Goal: Check status

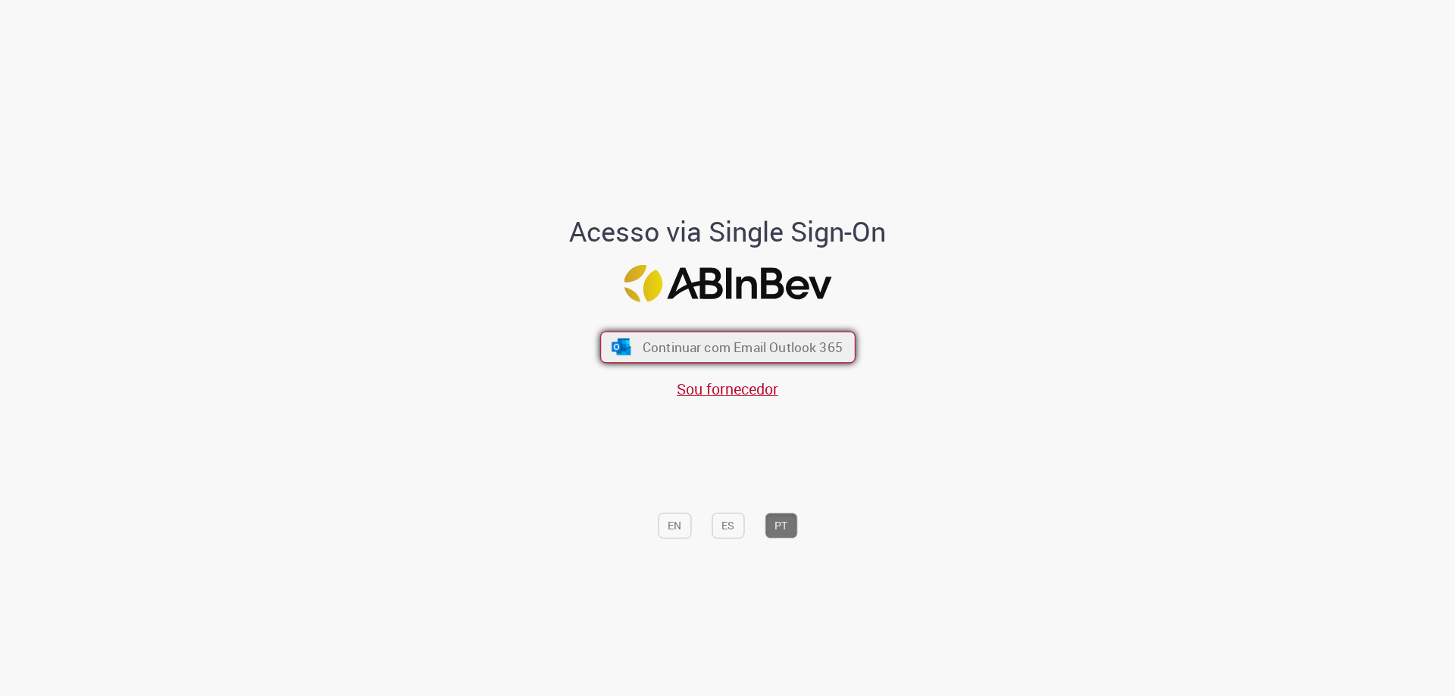
click at [660, 349] on span "Continuar com Email Outlook 365" at bounding box center [742, 347] width 200 height 17
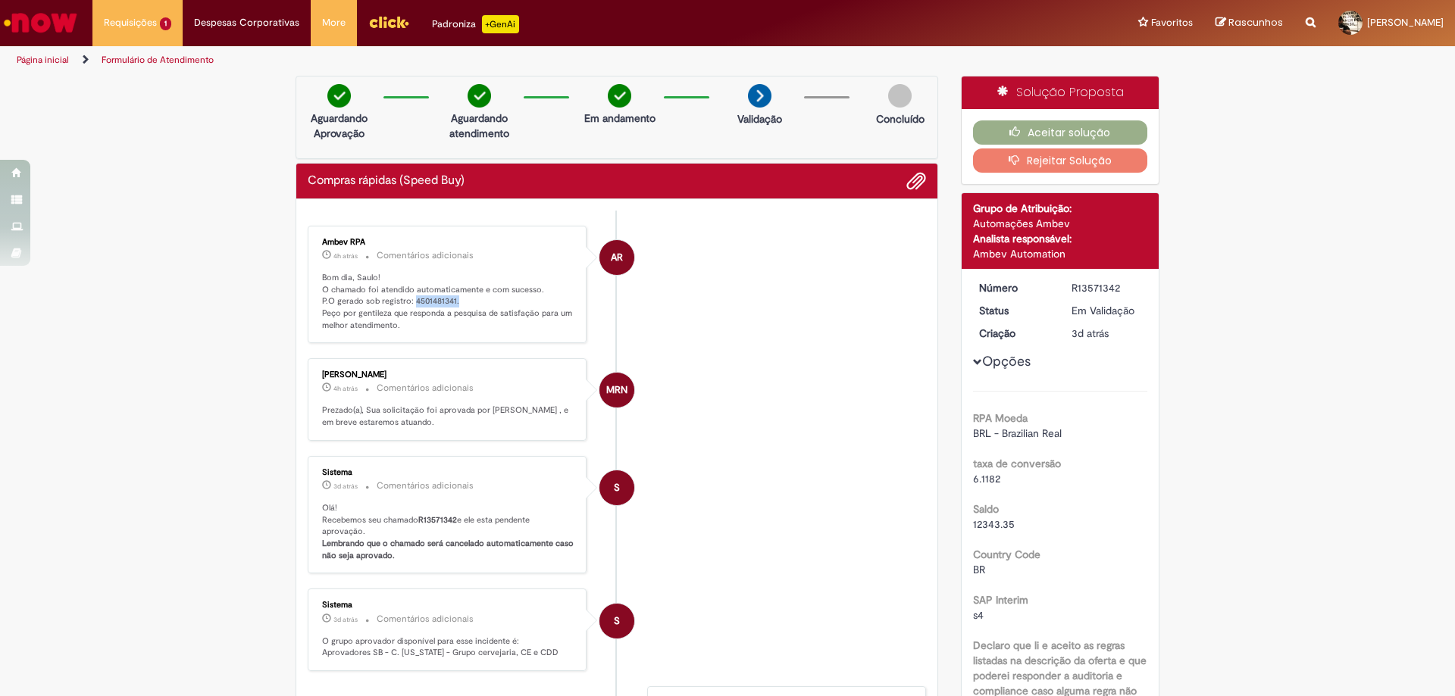
drag, startPoint x: 408, startPoint y: 302, endPoint x: 455, endPoint y: 301, distance: 47.0
click at [455, 301] on p "Bom dia, Saulo! O chamado foi atendido automaticamente e com sucesso. P.O gerad…" at bounding box center [448, 302] width 252 height 60
copy p "4501481341"
